Goal: Task Accomplishment & Management: Use online tool/utility

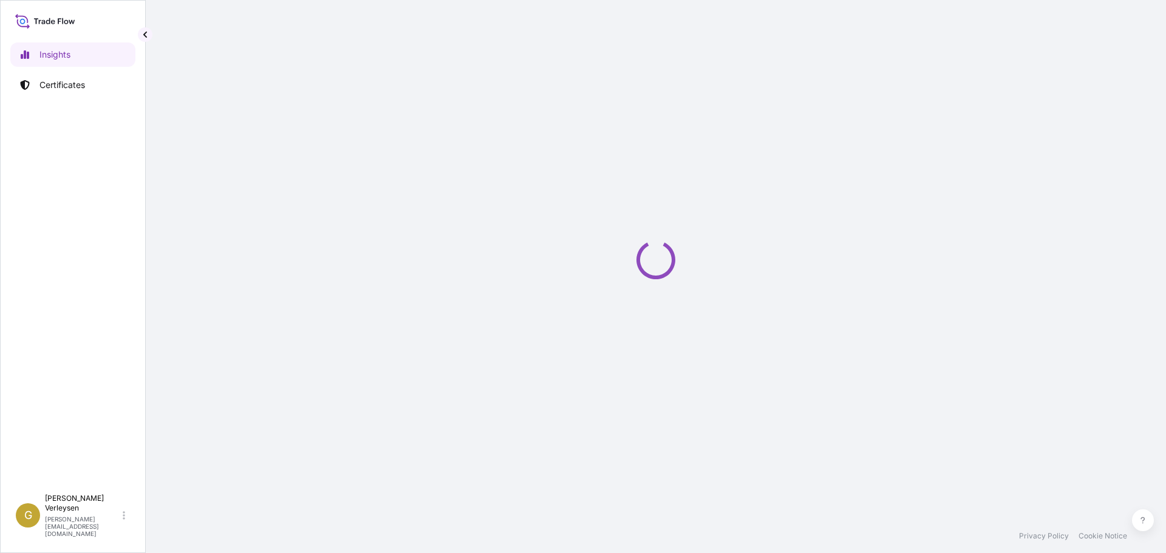
select select "2025"
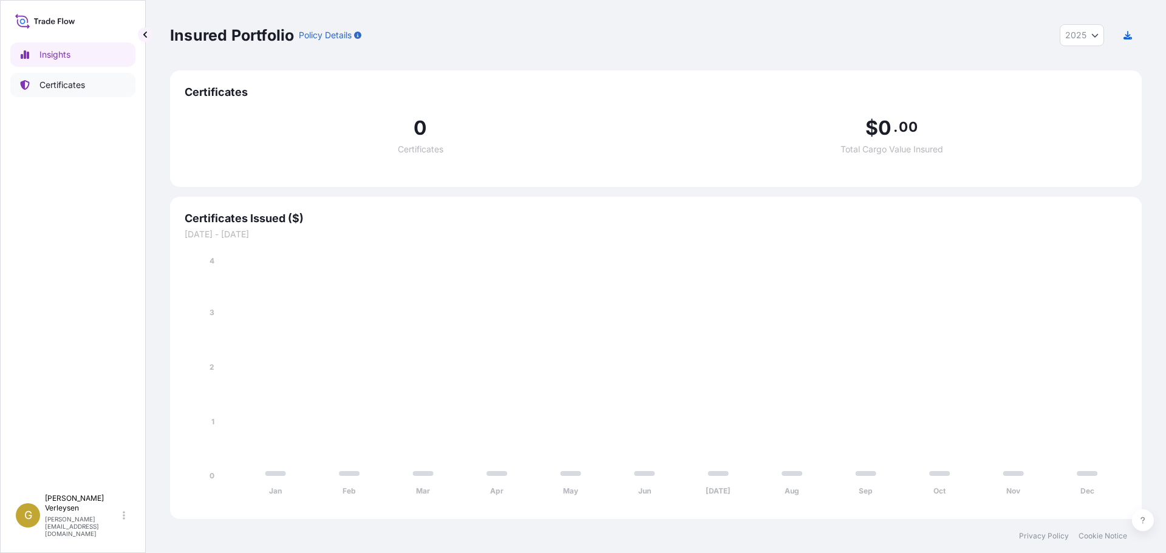
click at [67, 80] on p "Certificates" at bounding box center [62, 85] width 46 height 12
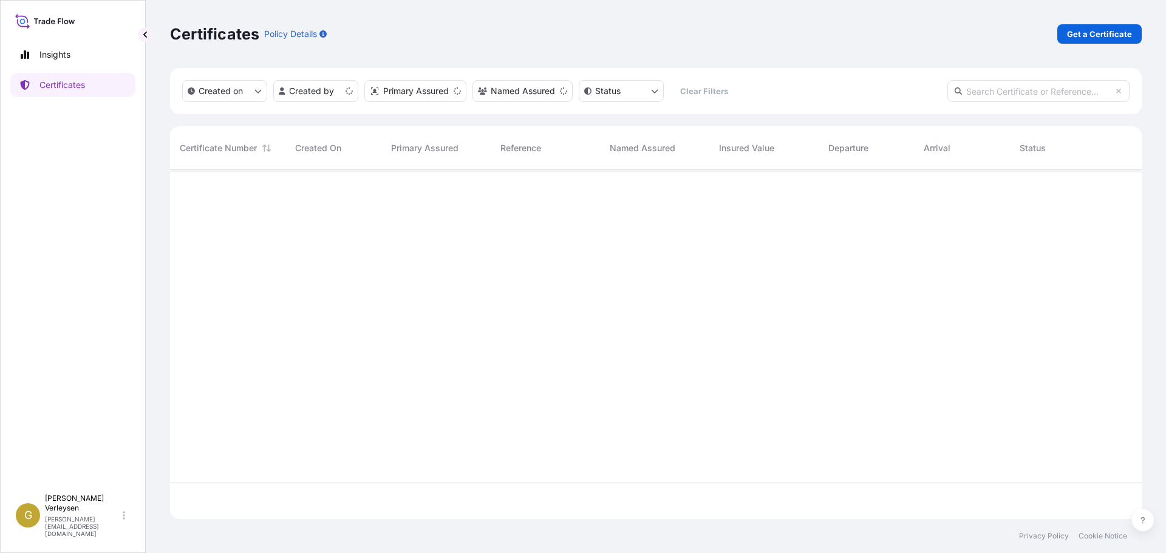
scroll to position [347, 962]
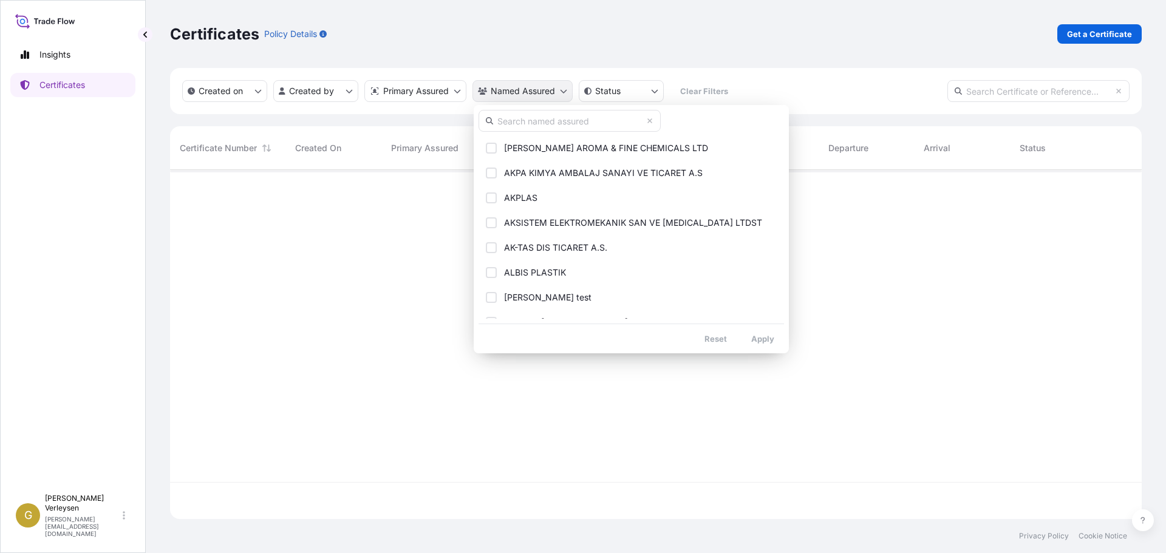
click at [561, 96] on html "Insights Certificates G [PERSON_NAME] [PERSON_NAME][EMAIL_ADDRESS][DOMAIN_NAME]…" at bounding box center [583, 276] width 1166 height 553
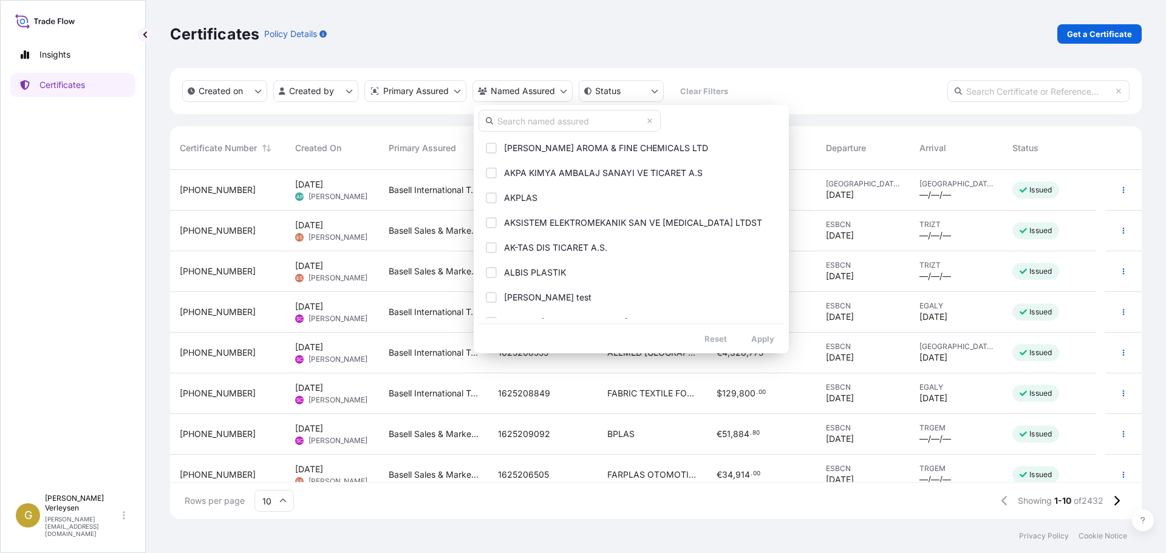
click at [542, 123] on input "text" at bounding box center [569, 121] width 182 height 22
paste input "CONTIMPEX SA"
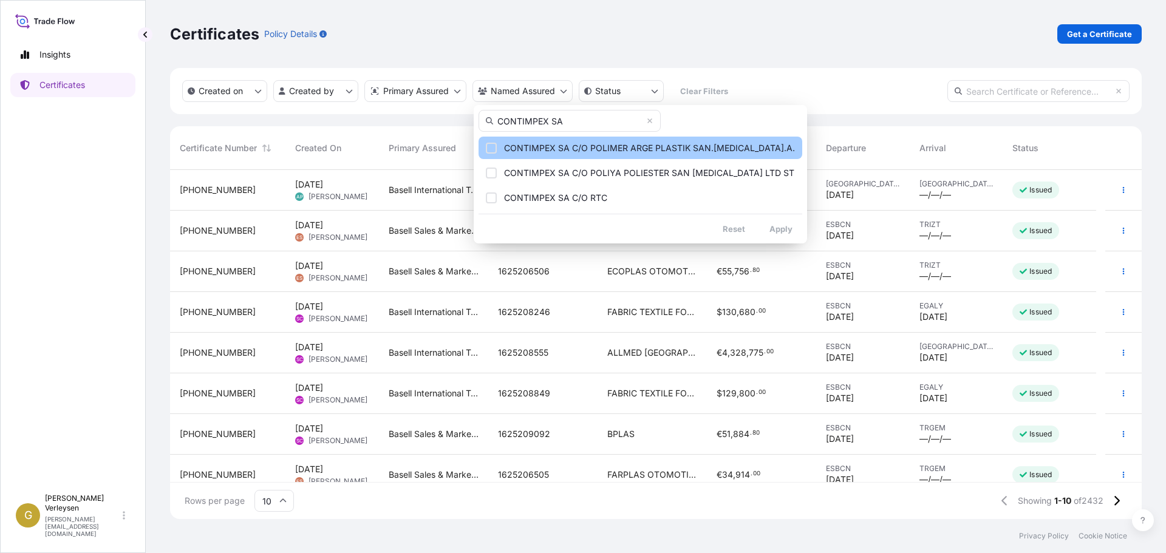
type input "CONTIMPEX SA"
click at [631, 150] on span "CONTIMPEX SA C/O POLIMER ARGE PLASTIK SAN.TIC.A." at bounding box center [649, 148] width 291 height 12
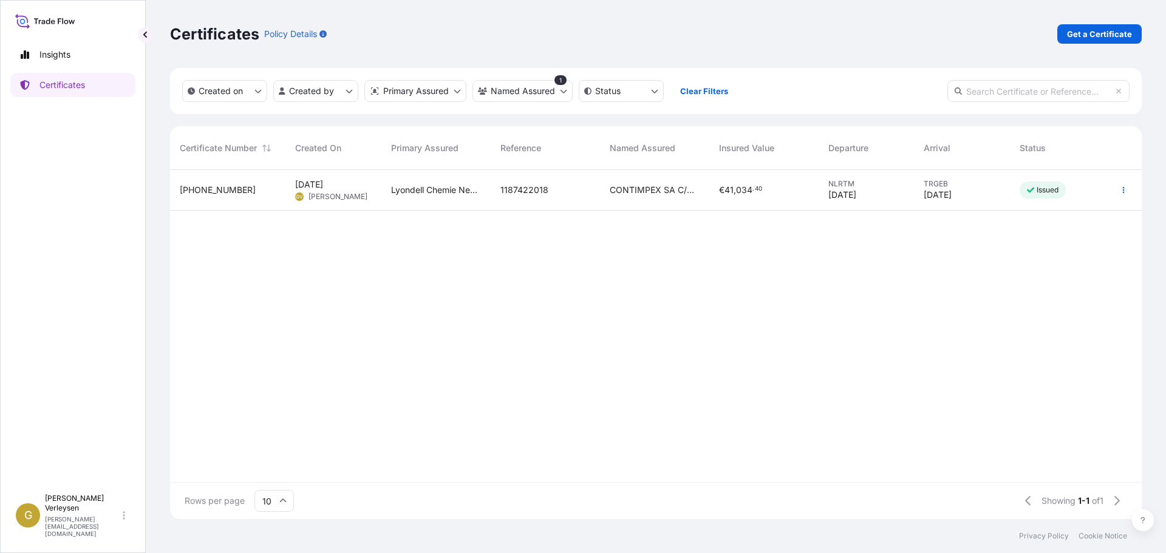
click at [339, 192] on span "Gunther Verleysen" at bounding box center [337, 197] width 59 height 10
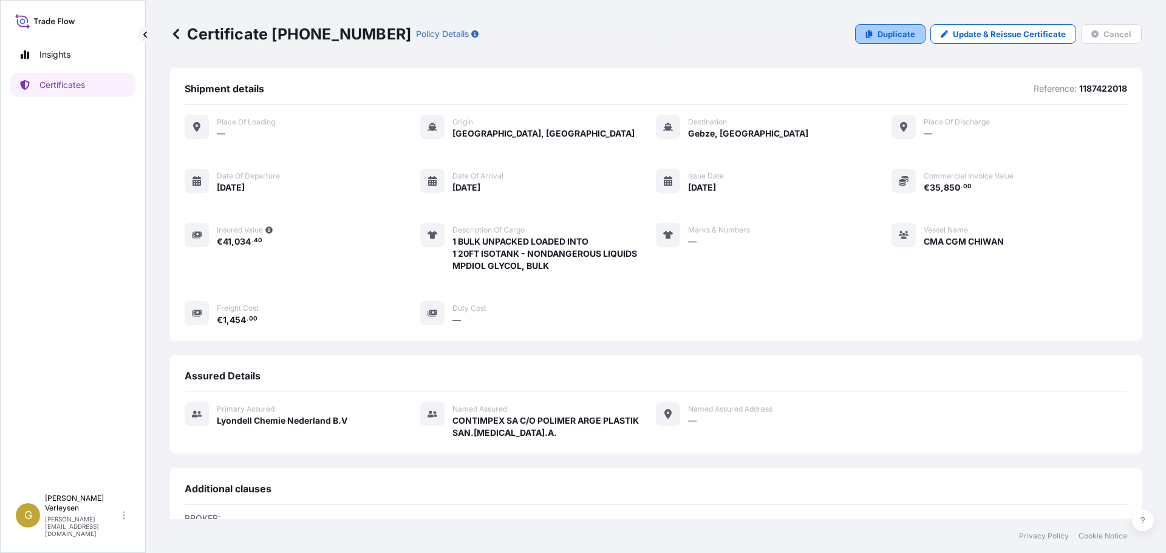
click at [871, 33] on link "Duplicate" at bounding box center [890, 33] width 70 height 19
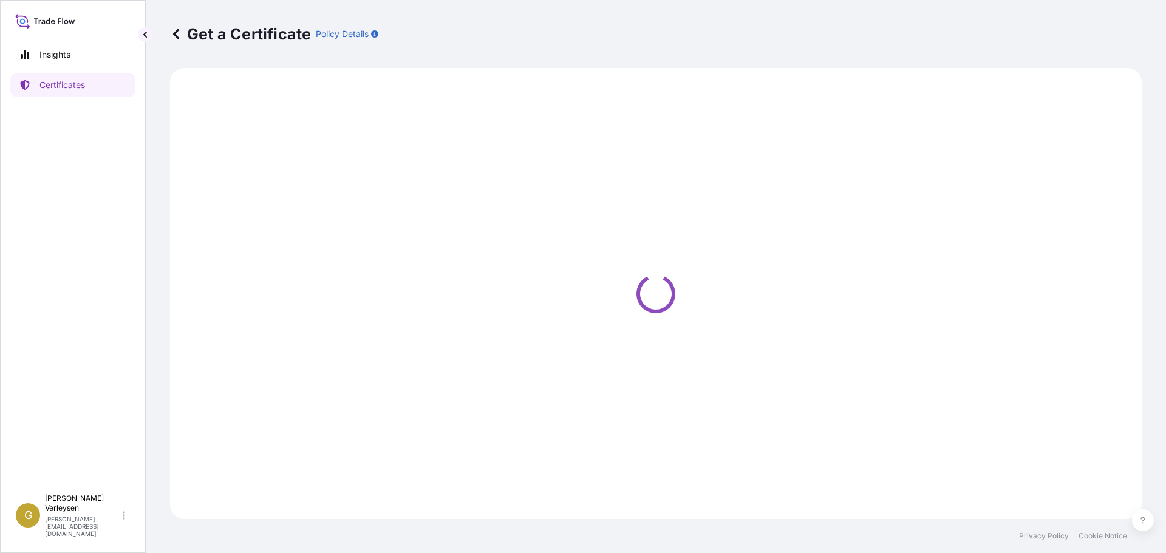
select select "Sea"
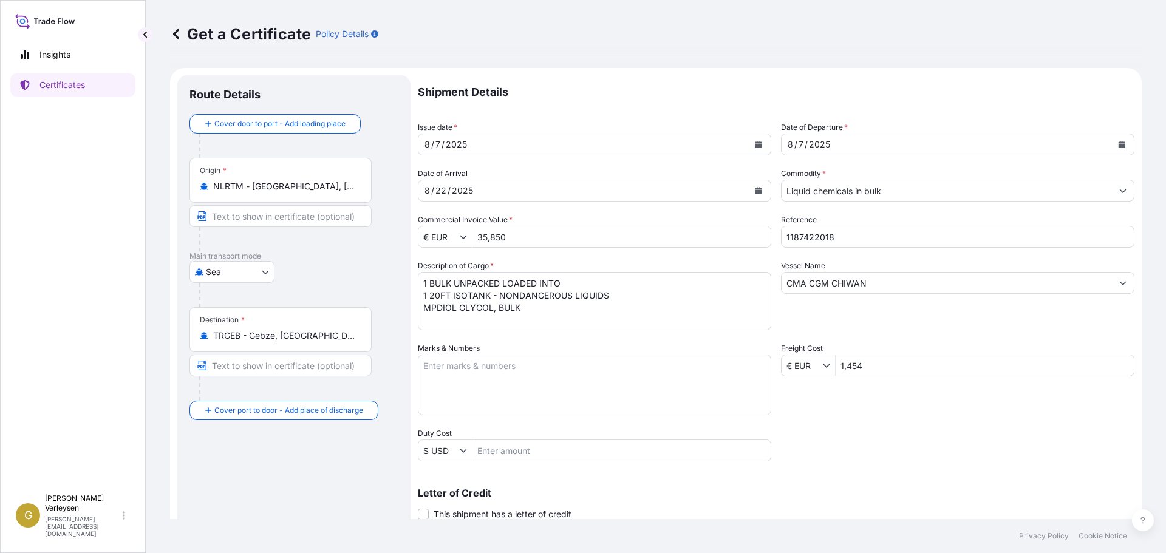
select select "32165"
drag, startPoint x: 840, startPoint y: 234, endPoint x: 703, endPoint y: 214, distance: 138.7
click at [703, 214] on div "Shipment Details Issue date * 8 / 7 / 2025 Date of Departure * 8 / 7 / 2025 Dat…" at bounding box center [776, 364] width 716 height 579
paste input "42589"
type input "1187442589"
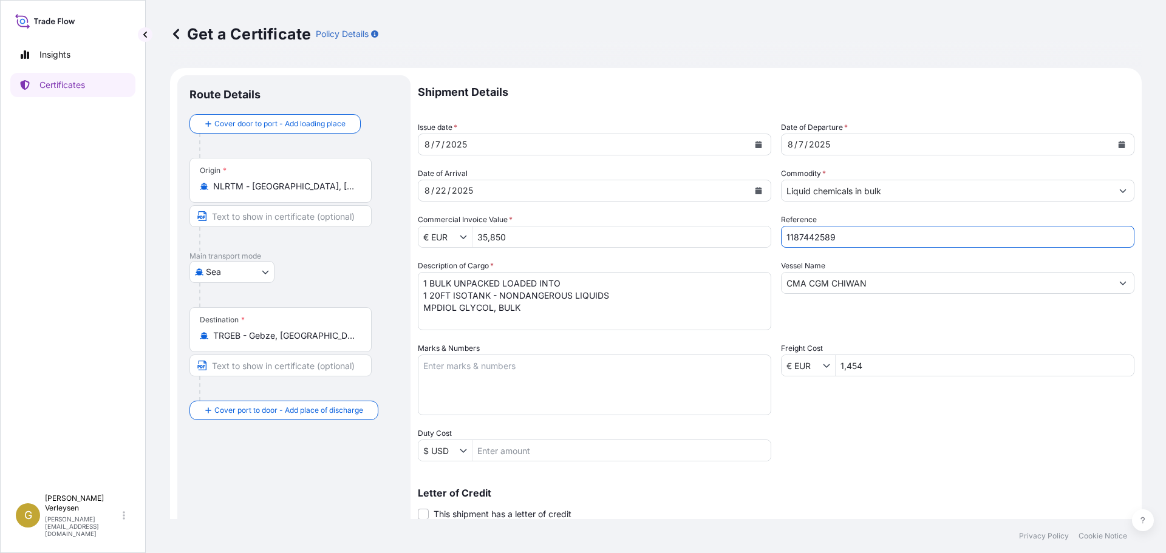
click at [461, 188] on div "2025" at bounding box center [462, 190] width 24 height 15
click at [758, 191] on button "Calendar" at bounding box center [758, 190] width 19 height 19
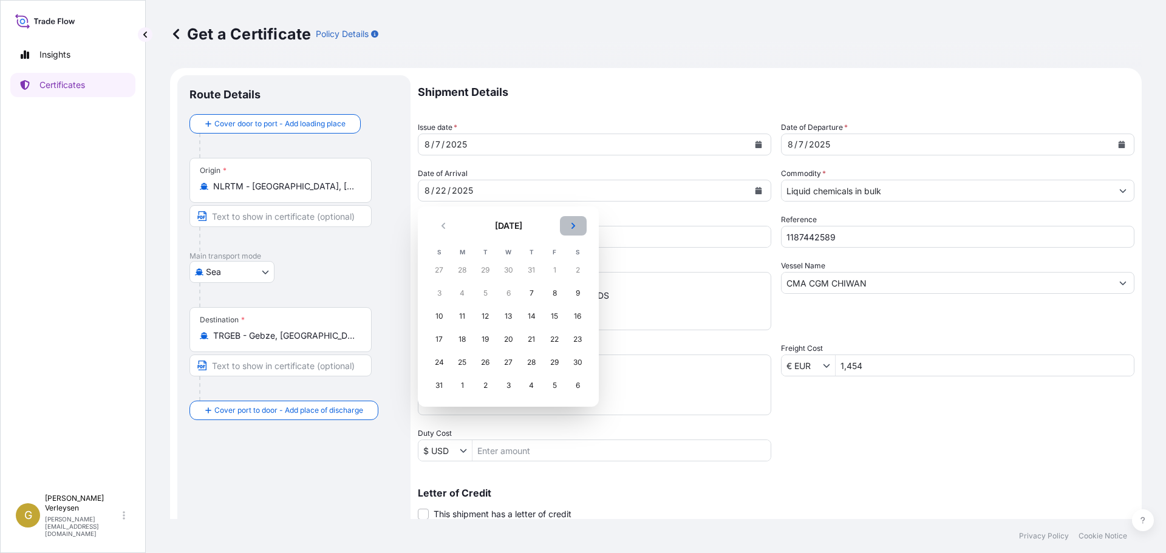
click at [576, 227] on icon "Next" at bounding box center [572, 225] width 7 height 7
click at [557, 295] on div "10" at bounding box center [554, 293] width 22 height 22
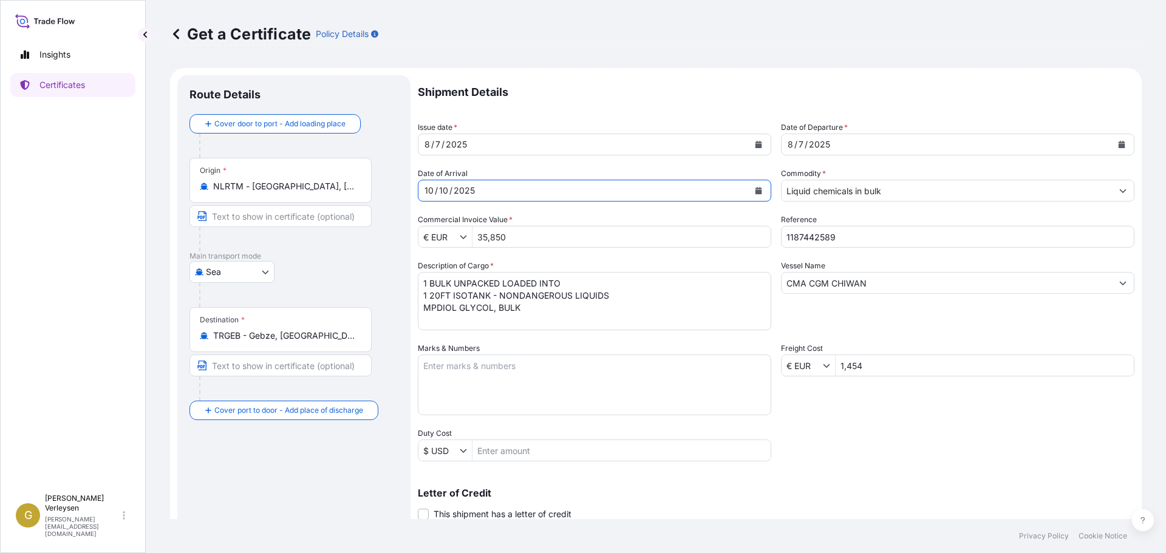
click at [864, 140] on div "8 / 7 / 2025" at bounding box center [946, 145] width 330 height 22
click at [1118, 142] on icon "Calendar" at bounding box center [1121, 144] width 7 height 7
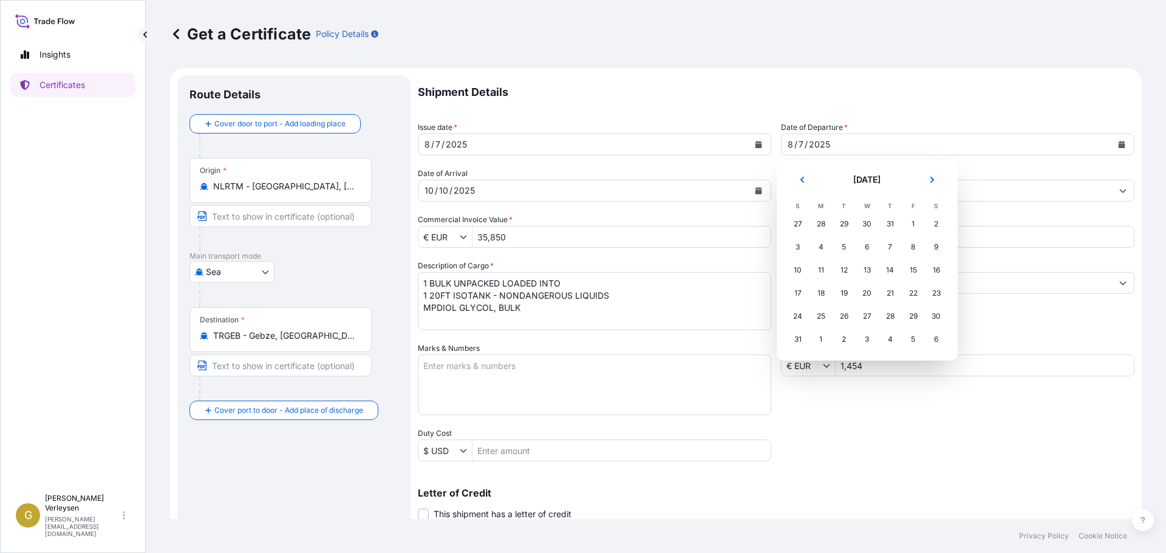
click at [821, 225] on div "28" at bounding box center [821, 224] width 22 height 22
click at [932, 175] on button "Next" at bounding box center [932, 179] width 27 height 19
click at [798, 315] on div "28" at bounding box center [798, 316] width 22 height 22
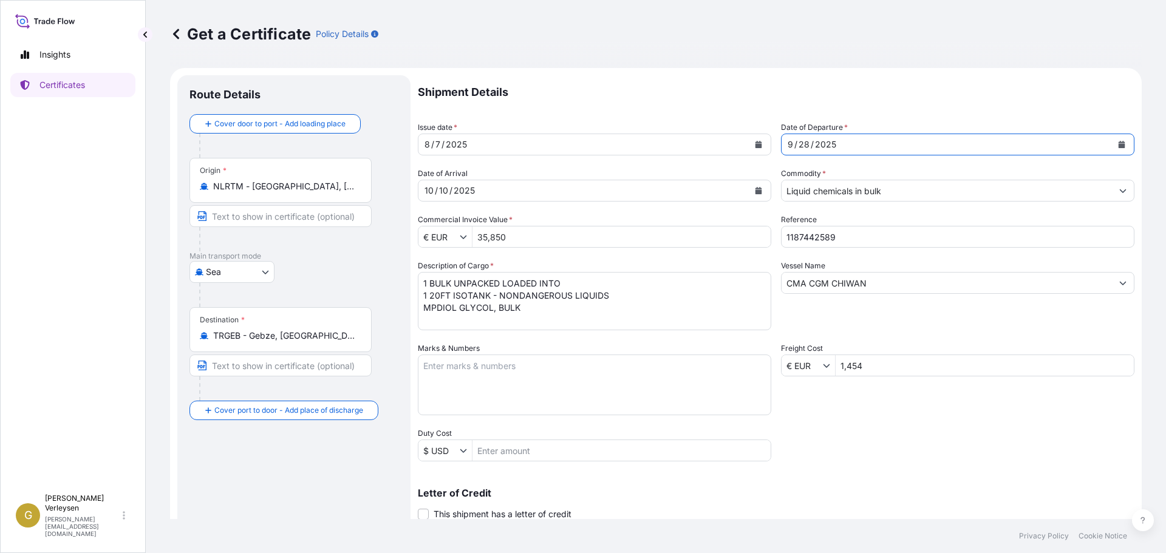
click at [512, 151] on div "8 / 7 / 2025" at bounding box center [583, 145] width 330 height 22
click at [756, 146] on icon "Calendar" at bounding box center [758, 144] width 7 height 7
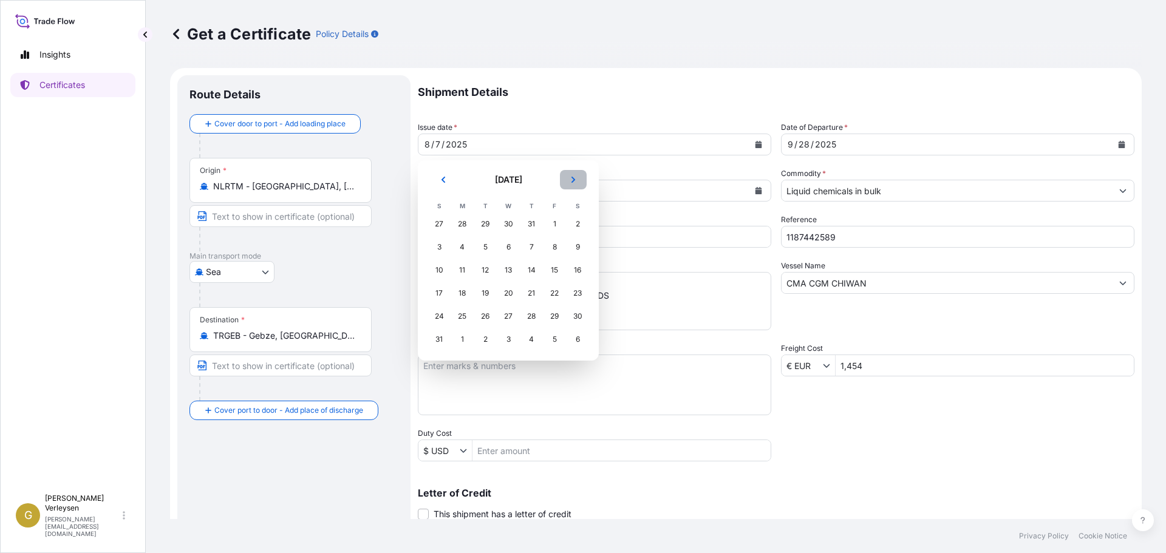
click at [564, 180] on button "Next" at bounding box center [573, 179] width 27 height 19
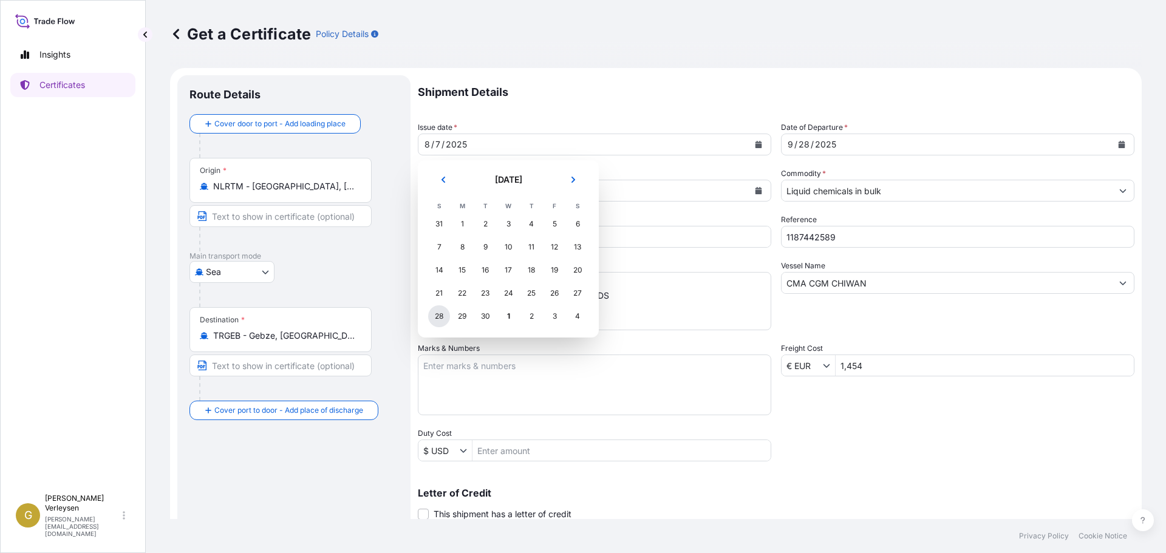
click at [440, 318] on div "28" at bounding box center [439, 316] width 22 height 22
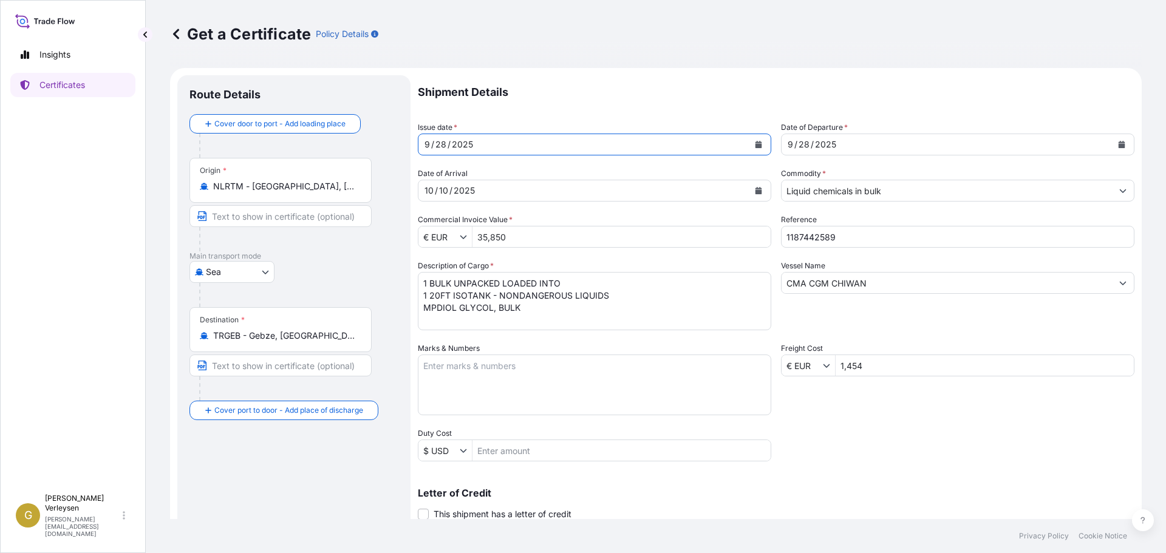
click at [585, 236] on input "35,850" at bounding box center [621, 237] width 298 height 22
drag, startPoint x: 554, startPoint y: 229, endPoint x: 466, endPoint y: 226, distance: 87.5
click at [466, 226] on div "€ EUR 35,850" at bounding box center [594, 237] width 353 height 22
type input "30,409.6"
click at [572, 260] on div "Description of Cargo * 1 BULK UNPACKED LOADED INTO 1 20FT ISOTANK - NONDANGEROU…" at bounding box center [594, 295] width 353 height 70
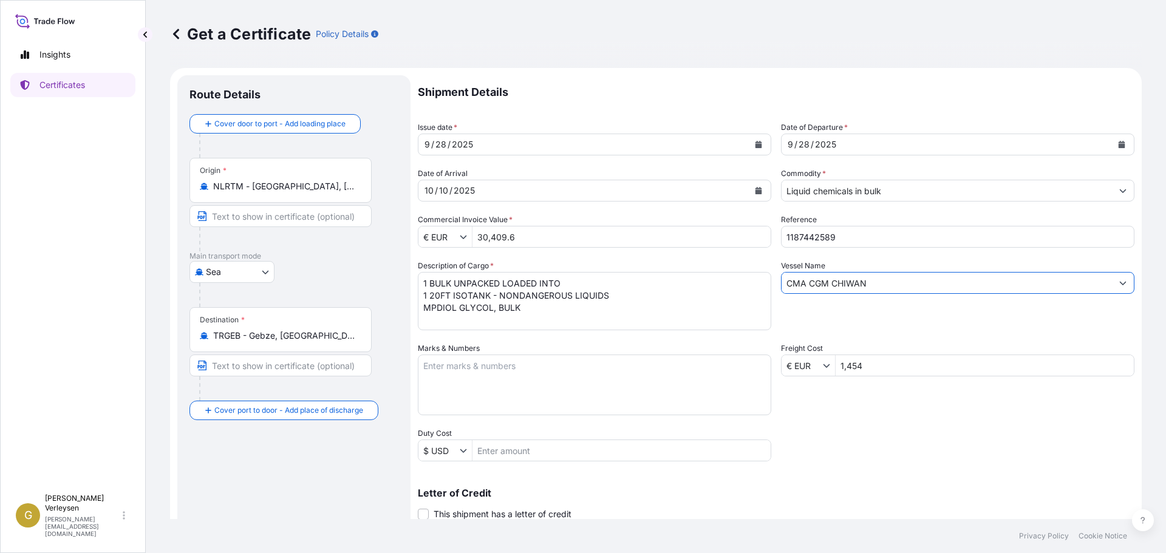
drag, startPoint x: 651, startPoint y: 261, endPoint x: 511, endPoint y: 239, distance: 141.4
click at [531, 248] on div "Shipment Details Issue date * 9 / 28 / 2025 Date of Departure * 9 / 28 / 2025 D…" at bounding box center [776, 364] width 716 height 579
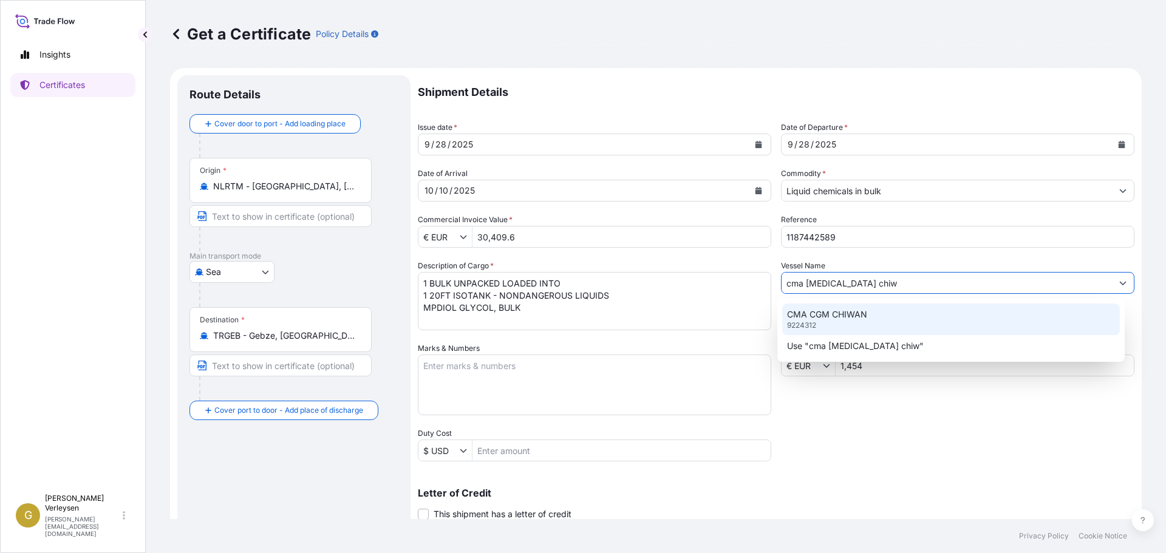
click at [874, 313] on div "CMA CGM CHIWAN 9224312" at bounding box center [951, 320] width 338 height 32
type input "CMA CGM CHIWAN"
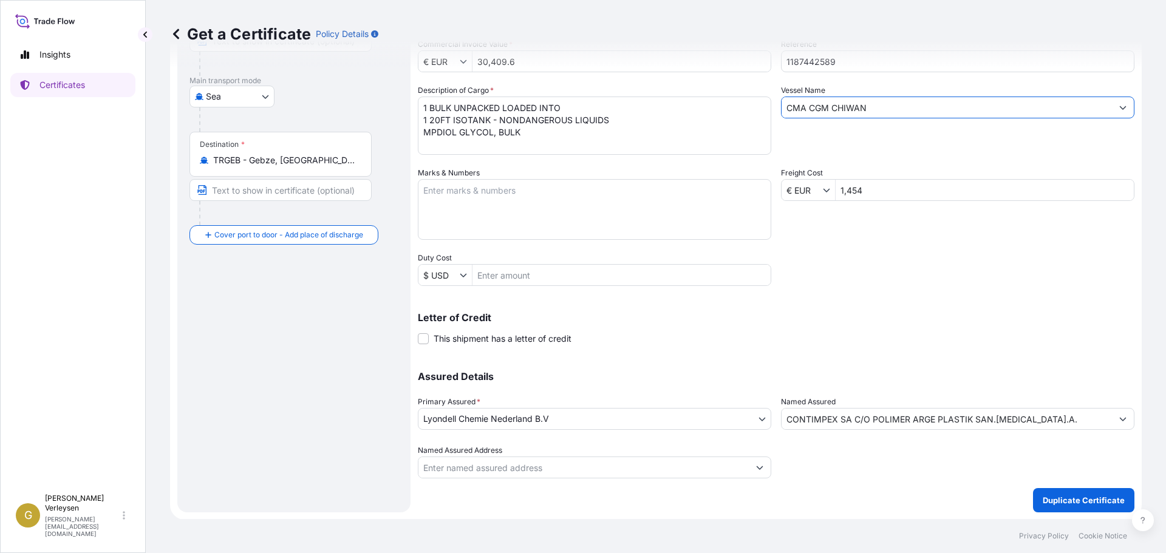
scroll to position [176, 0]
click at [1055, 498] on p "Duplicate Certificate" at bounding box center [1083, 500] width 82 height 12
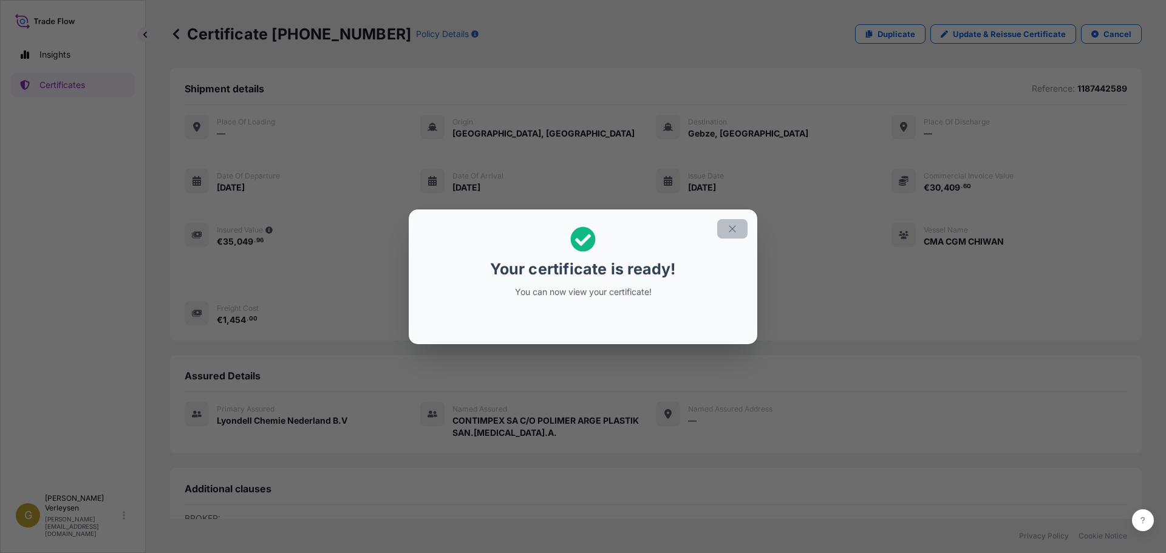
click at [735, 228] on icon "button" at bounding box center [732, 228] width 11 height 11
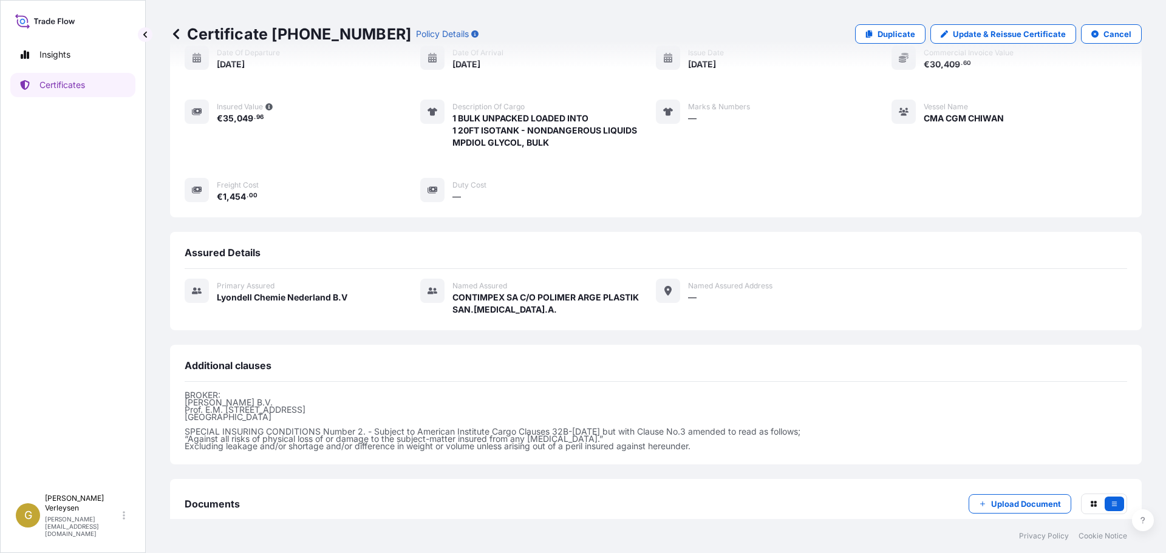
scroll to position [197, 0]
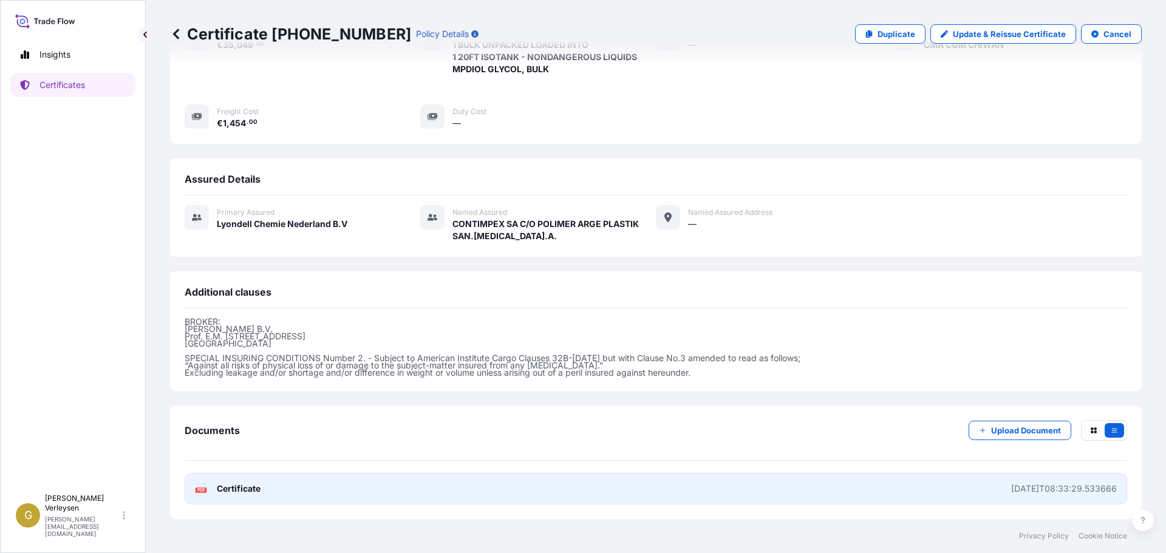
click at [736, 482] on link "PDF Certificate 2025-10-01T08:33:29.533666" at bounding box center [656, 489] width 942 height 32
